Goal: Transaction & Acquisition: Purchase product/service

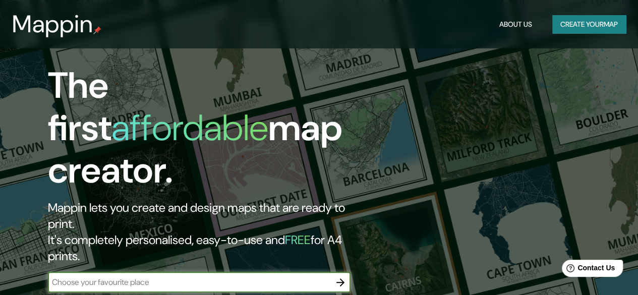
scroll to position [50, 0]
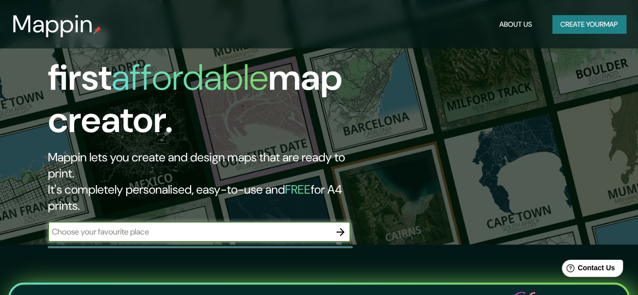
click at [573, 27] on button "Create your map" at bounding box center [589, 24] width 74 height 19
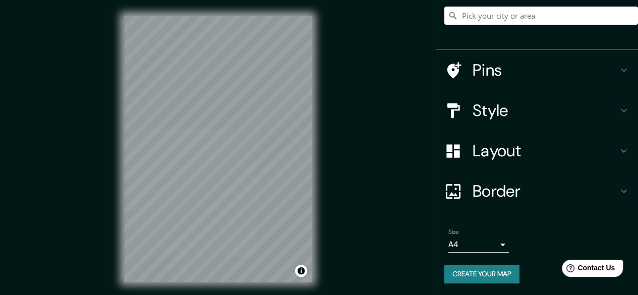
scroll to position [19, 0]
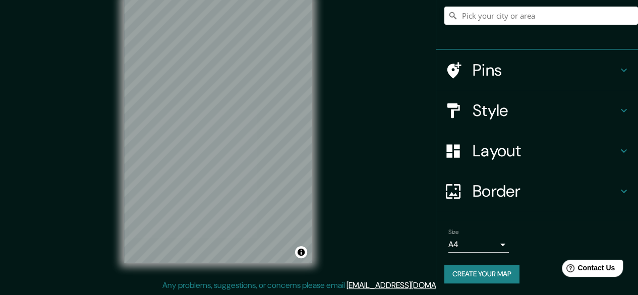
click at [493, 245] on body "Mappin Location Pins Style Layout Border Choose a border. Hint : you can make l…" at bounding box center [319, 128] width 638 height 295
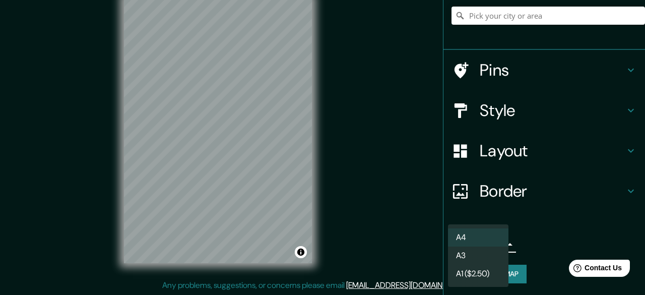
click at [522, 214] on div at bounding box center [322, 147] width 645 height 295
click at [494, 239] on body "Mappin Location Pins Style Layout Border Choose a border. Hint : you can make l…" at bounding box center [322, 128] width 645 height 295
click at [472, 254] on li "A3" at bounding box center [478, 255] width 60 height 18
type input "a4"
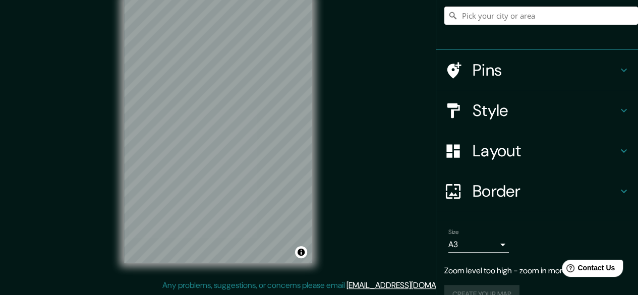
click at [587, 11] on input "Pick your city or area" at bounding box center [541, 16] width 194 height 18
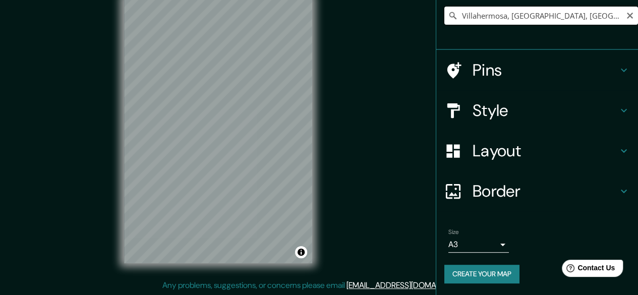
drag, startPoint x: 570, startPoint y: 8, endPoint x: 465, endPoint y: 19, distance: 105.9
click at [467, 17] on input "Villahermosa, Tabasco, México" at bounding box center [541, 16] width 194 height 18
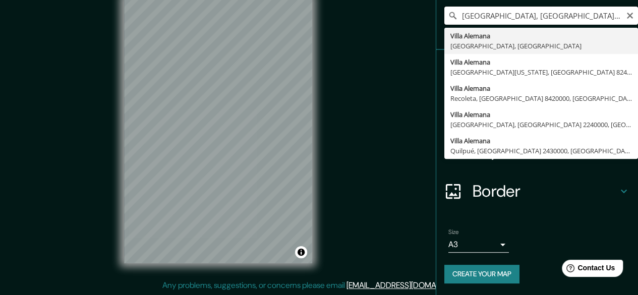
type input "Villa Alemana, Región de Valparaíso, Chile"
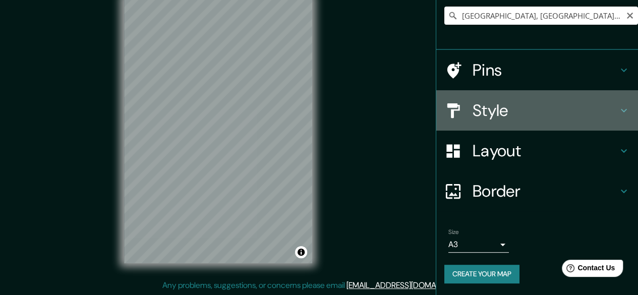
click at [513, 106] on h4 "Style" at bounding box center [544, 110] width 145 height 20
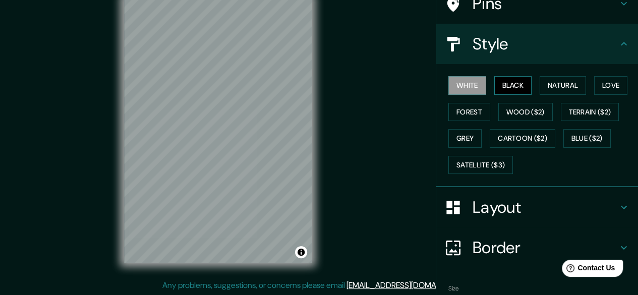
click at [506, 87] on button "Black" at bounding box center [513, 85] width 38 height 19
click at [539, 83] on button "Natural" at bounding box center [562, 85] width 46 height 19
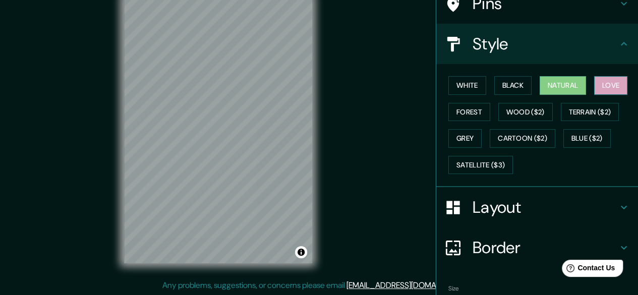
click at [596, 80] on button "Love" at bounding box center [610, 85] width 33 height 19
click at [462, 113] on button "Forest" at bounding box center [469, 112] width 42 height 19
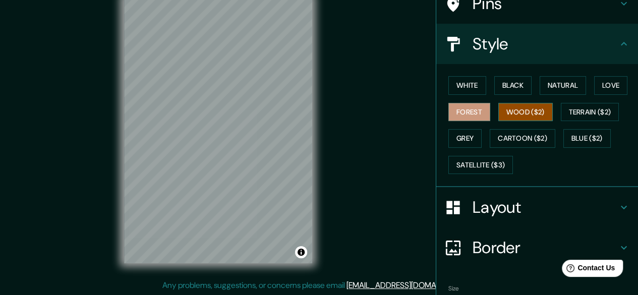
click at [508, 104] on button "Wood ($2)" at bounding box center [525, 112] width 54 height 19
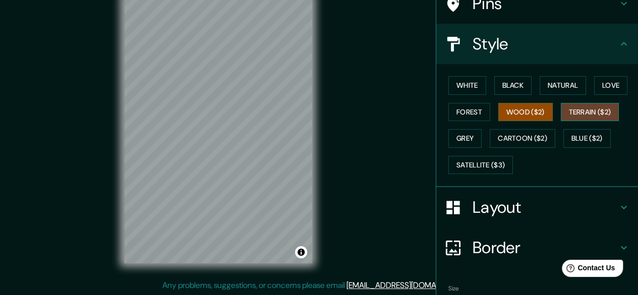
click at [586, 105] on button "Terrain ($2)" at bounding box center [589, 112] width 58 height 19
click at [523, 202] on h4 "Layout" at bounding box center [544, 207] width 145 height 20
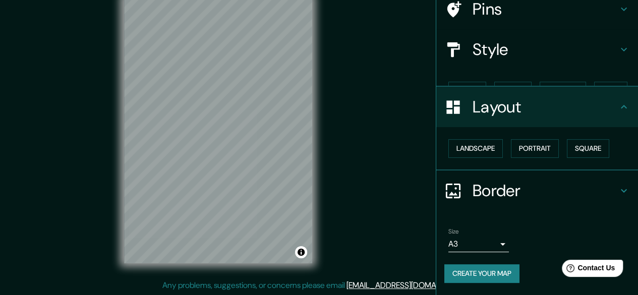
scroll to position [67, 0]
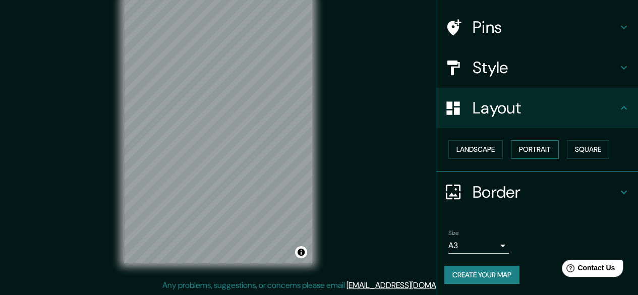
click at [525, 144] on button "Portrait" at bounding box center [535, 149] width 48 height 19
click at [474, 146] on button "Landscape" at bounding box center [475, 149] width 54 height 19
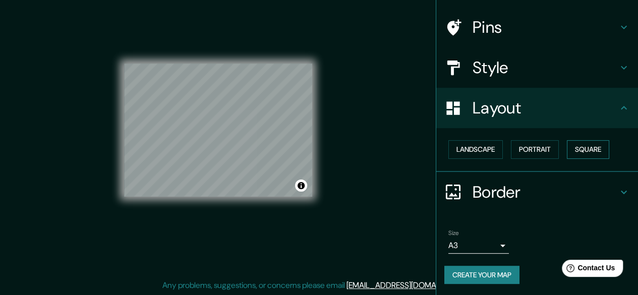
click at [581, 151] on button "Square" at bounding box center [587, 149] width 42 height 19
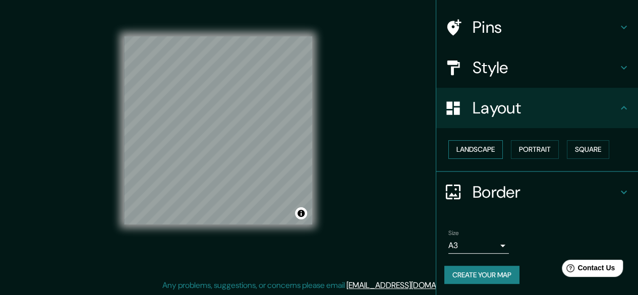
click at [475, 149] on button "Landscape" at bounding box center [475, 149] width 54 height 19
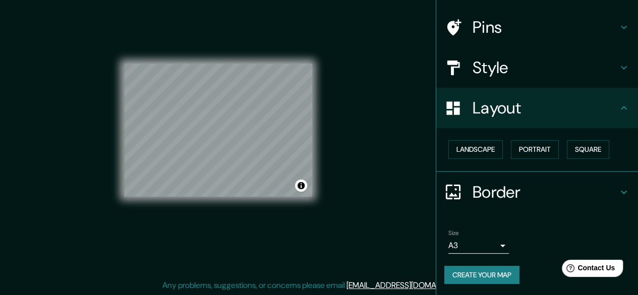
scroll to position [0, 0]
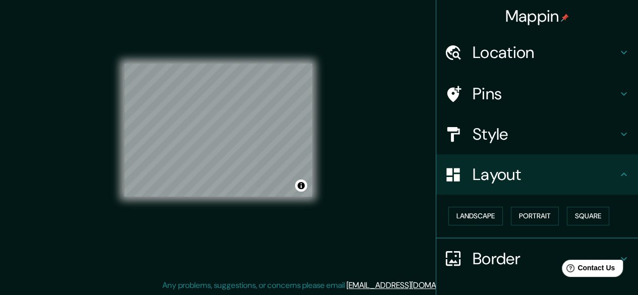
click at [494, 139] on h4 "Style" at bounding box center [544, 134] width 145 height 20
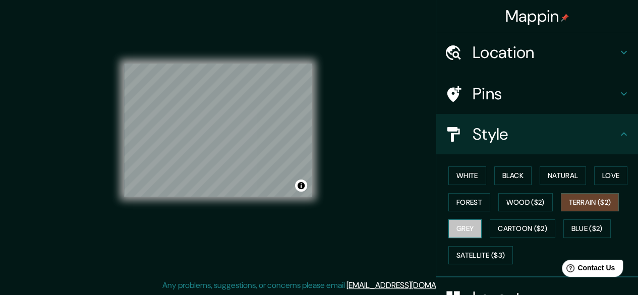
click at [468, 223] on button "Grey" at bounding box center [464, 228] width 33 height 19
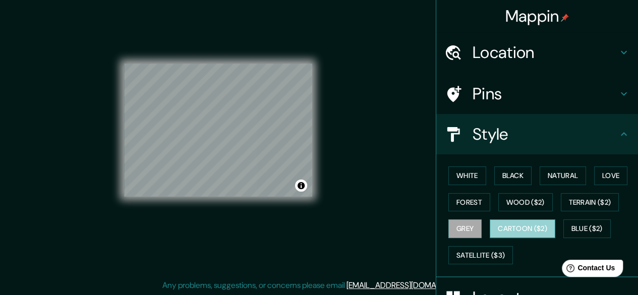
click at [511, 224] on button "Cartoon ($2)" at bounding box center [522, 228] width 66 height 19
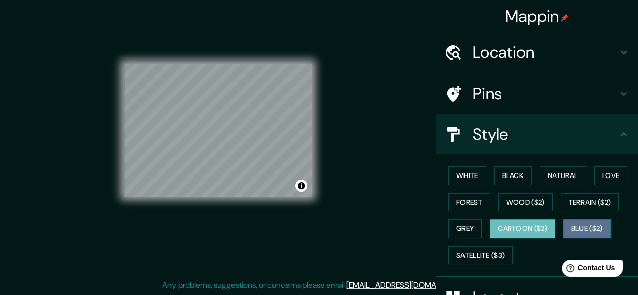
click at [587, 229] on button "Blue ($2)" at bounding box center [586, 228] width 47 height 19
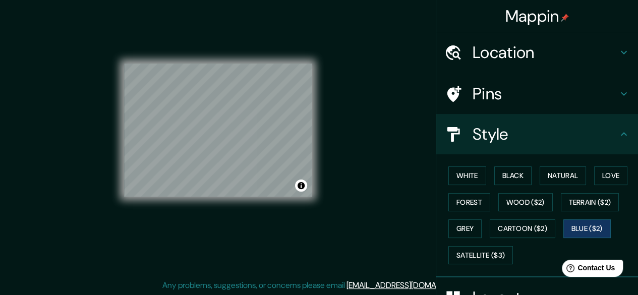
click at [504, 186] on div "White Black Natural Love Forest Wood ($2) Terrain ($2) Grey Cartoon ($2) Blue (…" at bounding box center [541, 215] width 194 height 106
click at [504, 181] on button "Black" at bounding box center [513, 175] width 38 height 19
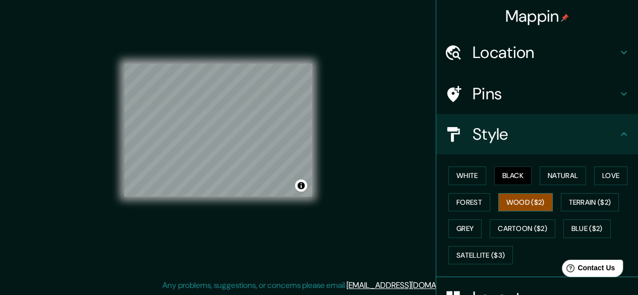
click at [511, 194] on button "Wood ($2)" at bounding box center [525, 202] width 54 height 19
click at [470, 172] on button "White" at bounding box center [467, 175] width 38 height 19
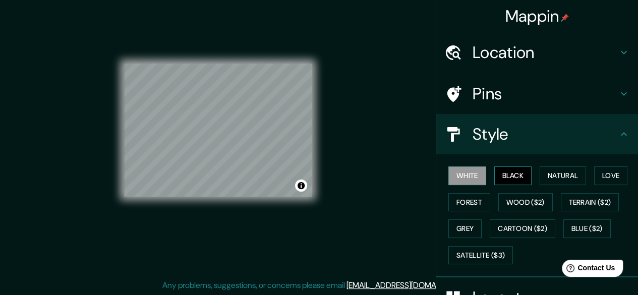
click at [501, 175] on button "Black" at bounding box center [513, 175] width 38 height 19
click at [542, 173] on button "Natural" at bounding box center [562, 175] width 46 height 19
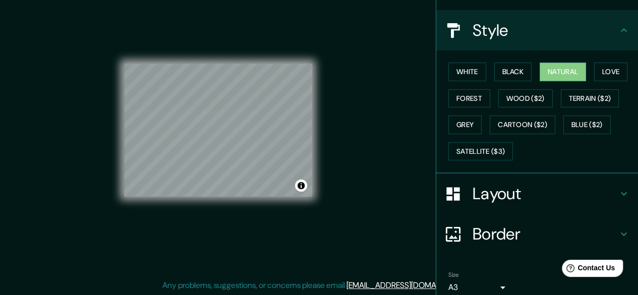
scroll to position [145, 0]
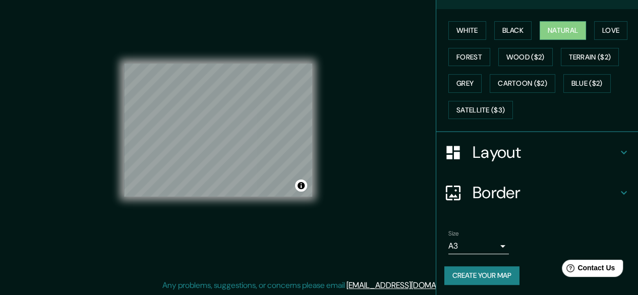
click at [476, 277] on button "Create your map" at bounding box center [481, 275] width 75 height 19
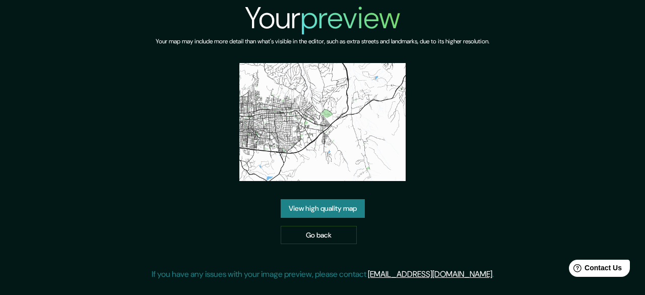
click at [333, 216] on link "View high quality map" at bounding box center [323, 208] width 84 height 19
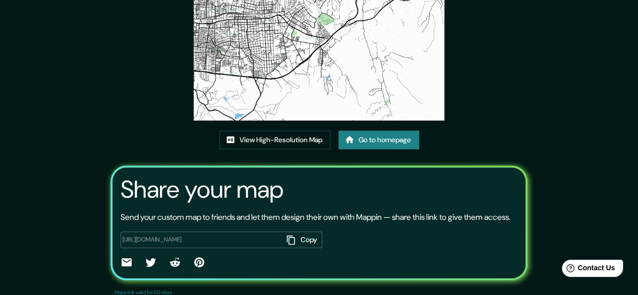
scroll to position [134, 0]
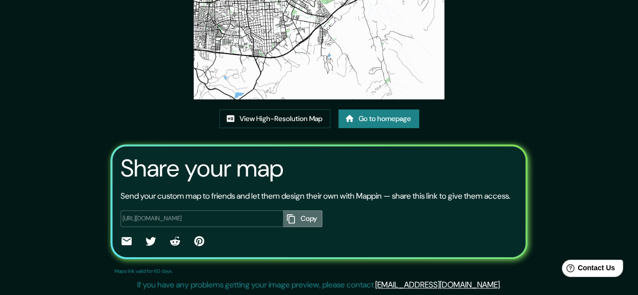
click at [302, 219] on button "Copy" at bounding box center [302, 218] width 39 height 17
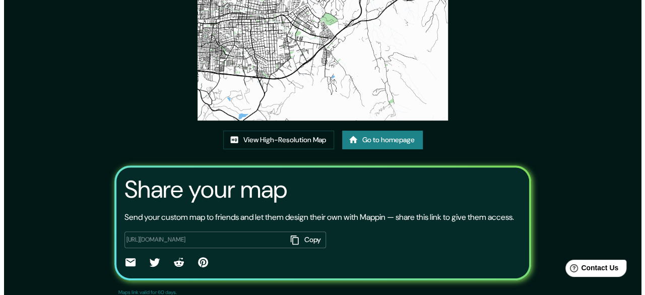
scroll to position [0, 0]
